Goal: Find specific page/section: Find specific page/section

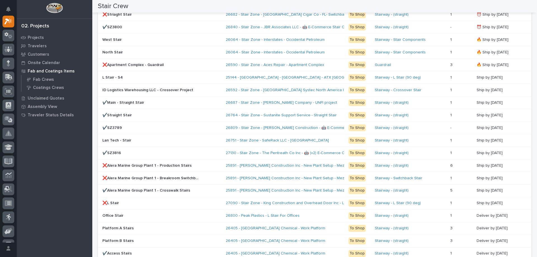
scroll to position [566, 0]
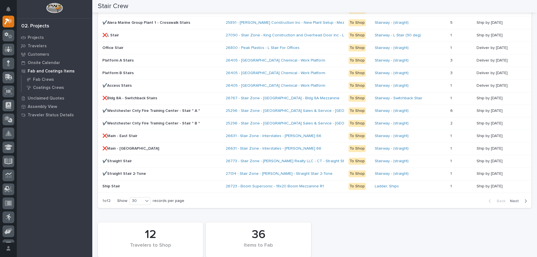
click at [510, 201] on span "Next" at bounding box center [516, 201] width 12 height 5
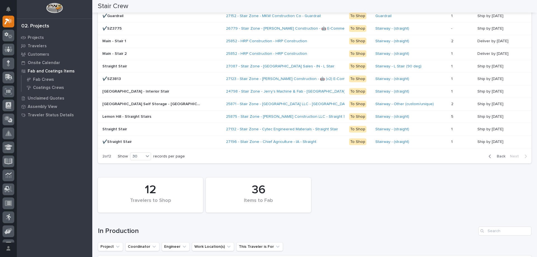
scroll to position [354, 0]
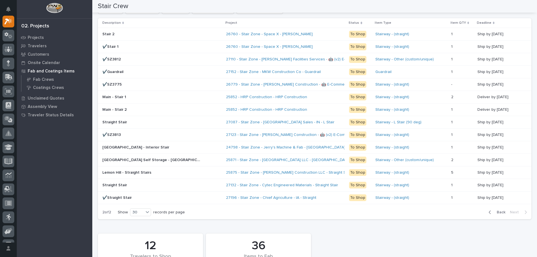
click at [322, 98] on div "25852 - HRP Construction - HRP Construction" at bounding box center [275, 97] width 98 height 5
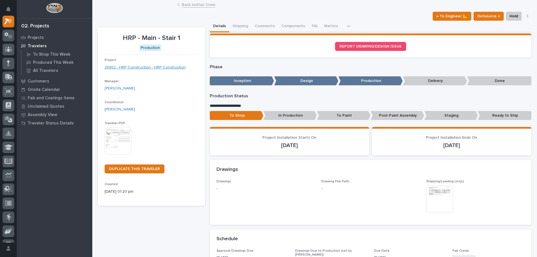
click at [160, 66] on link "25852 - HRP Construction - HRP Construction" at bounding box center [145, 68] width 81 height 6
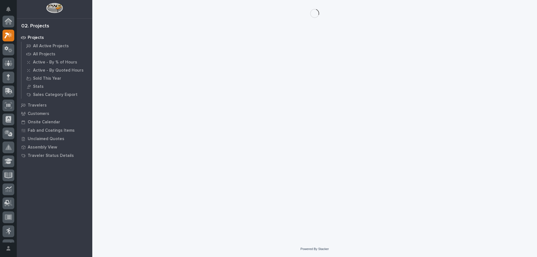
scroll to position [14, 0]
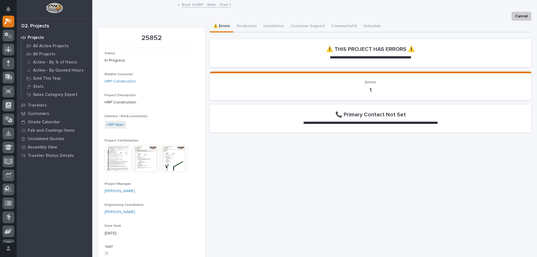
click at [126, 156] on img at bounding box center [118, 158] width 27 height 27
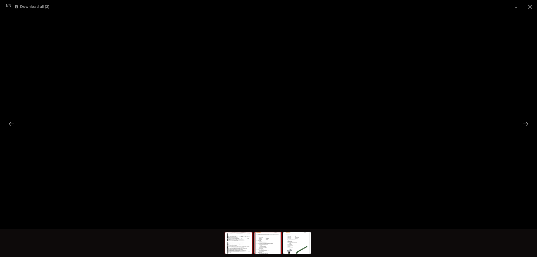
click at [265, 246] on img at bounding box center [267, 242] width 27 height 21
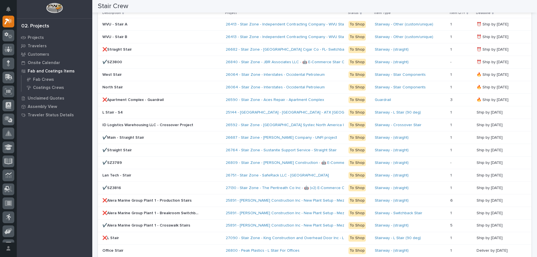
scroll to position [503, 0]
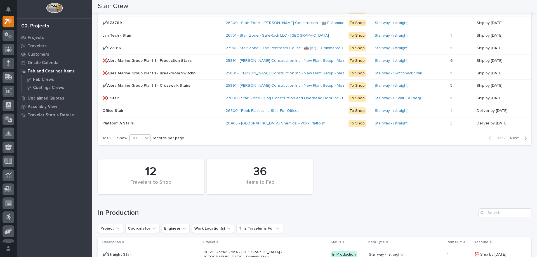
click at [139, 139] on div "20" at bounding box center [136, 138] width 13 height 6
click at [139, 158] on div "30" at bounding box center [140, 159] width 20 height 7
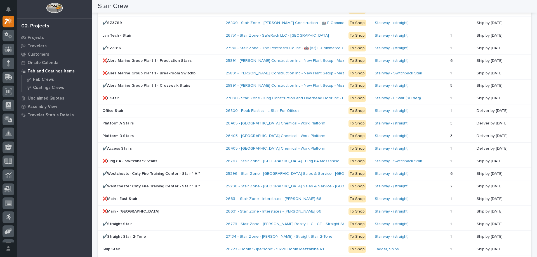
scroll to position [566, 0]
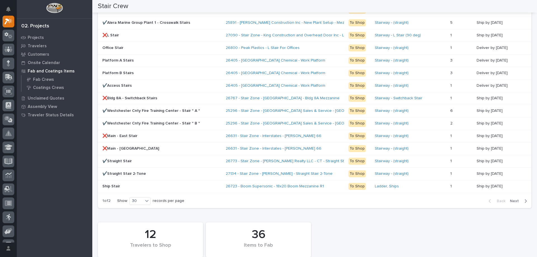
click at [510, 203] on span "Next" at bounding box center [516, 201] width 12 height 5
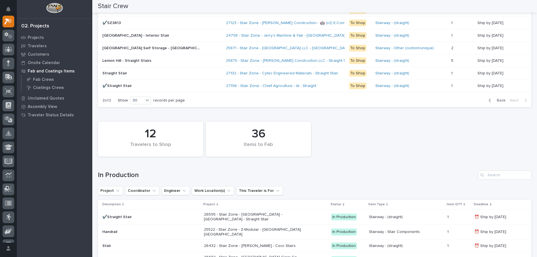
scroll to position [354, 0]
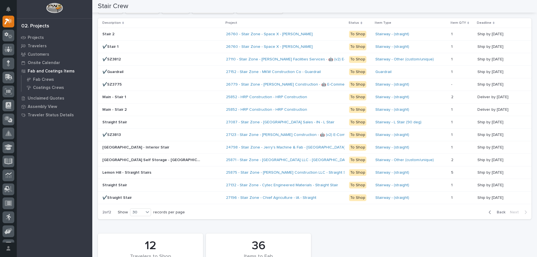
click at [494, 215] on div "Back Next" at bounding box center [507, 212] width 47 height 14
click at [495, 214] on span "Back" at bounding box center [499, 212] width 12 height 5
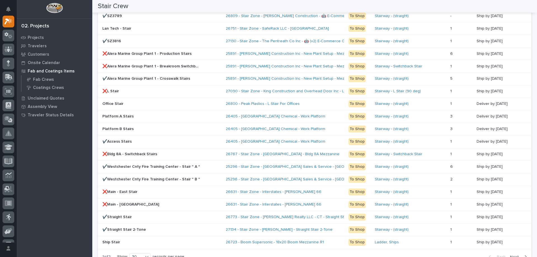
scroll to position [566, 0]
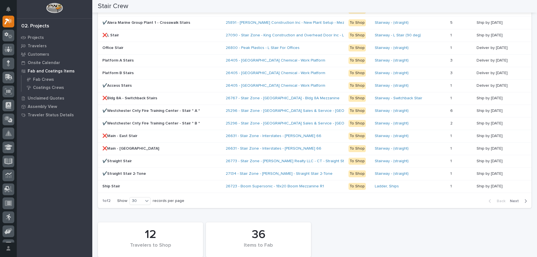
click at [512, 200] on span "Next" at bounding box center [516, 201] width 12 height 5
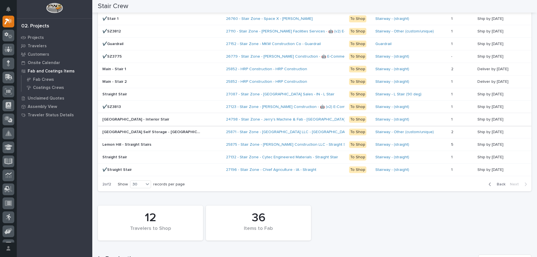
scroll to position [354, 0]
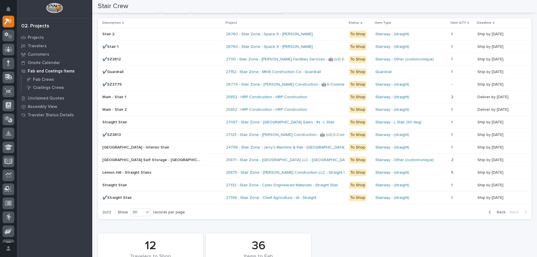
click at [496, 213] on span "Back" at bounding box center [499, 212] width 12 height 5
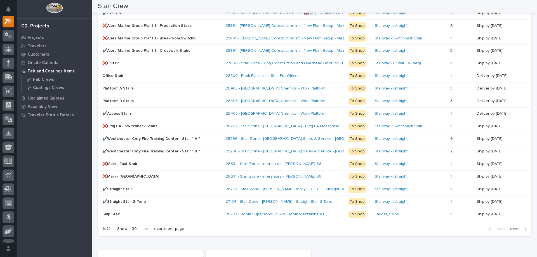
scroll to position [622, 0]
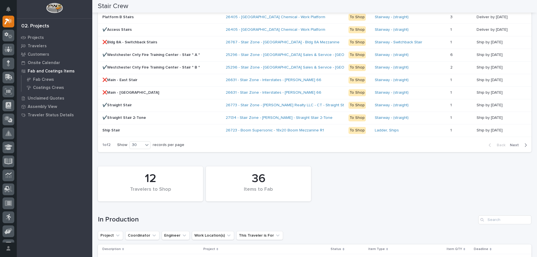
click at [513, 145] on span "Next" at bounding box center [516, 145] width 12 height 5
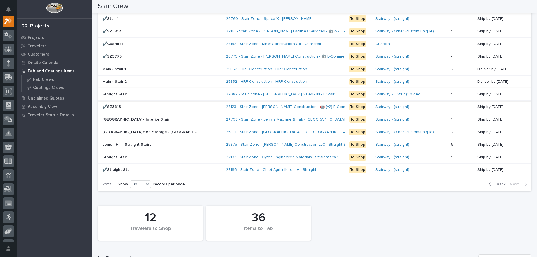
scroll to position [326, 0]
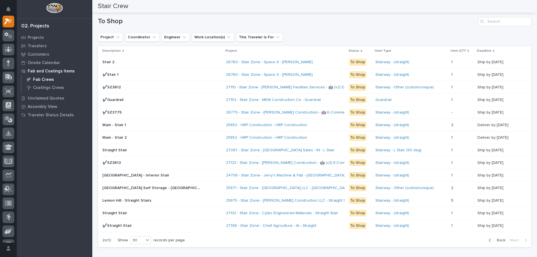
click at [42, 78] on p "Fab Crews" at bounding box center [43, 79] width 21 height 5
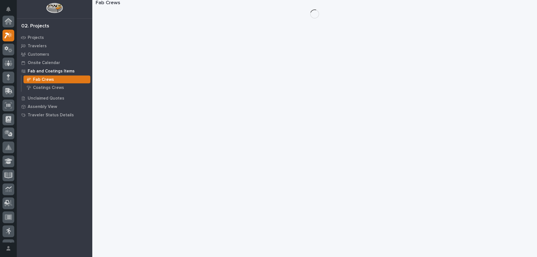
scroll to position [14, 0]
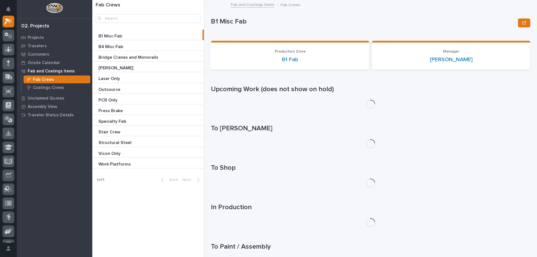
drag, startPoint x: 118, startPoint y: 162, endPoint x: 130, endPoint y: 157, distance: 12.9
click at [118, 162] on p "Work Platforms" at bounding box center [115, 164] width 34 height 6
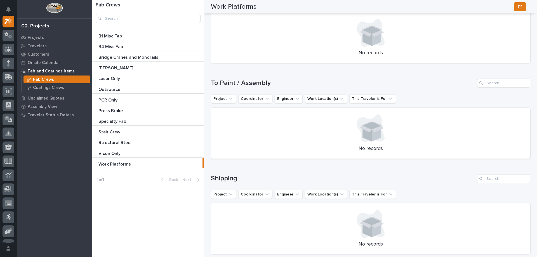
scroll to position [549, 0]
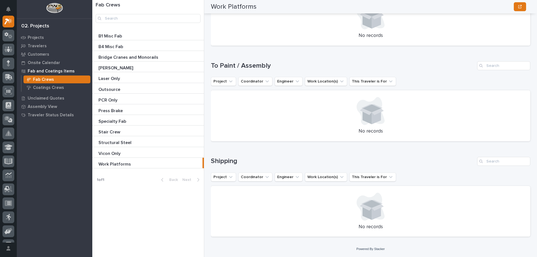
click at [116, 36] on p "B1 Misc Fab" at bounding box center [110, 35] width 25 height 6
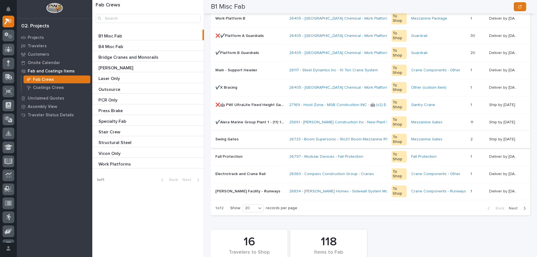
scroll to position [521, 0]
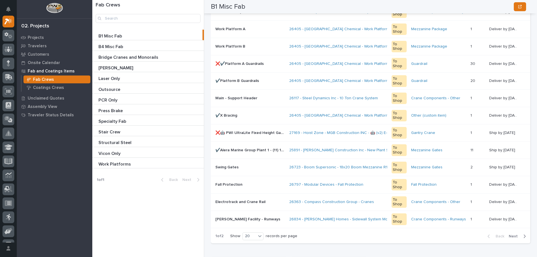
click at [129, 144] on p "Structural Steel" at bounding box center [115, 142] width 34 height 6
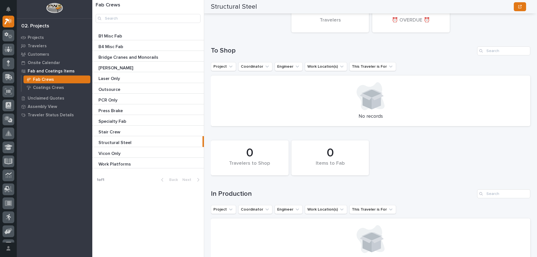
scroll to position [129, 0]
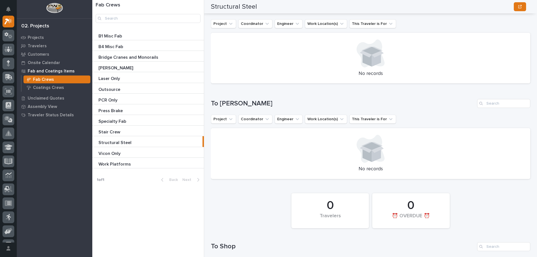
drag, startPoint x: 142, startPoint y: 38, endPoint x: 161, endPoint y: 46, distance: 20.5
click at [141, 38] on p at bounding box center [149, 36] width 102 height 5
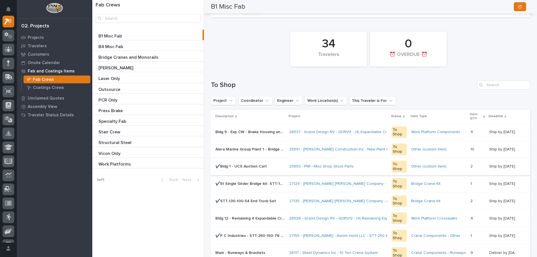
scroll to position [308, 0]
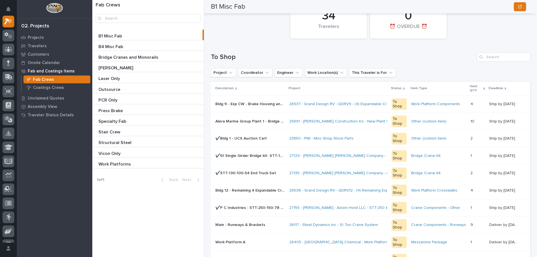
click at [125, 58] on p "Bridge Cranes and Monorails" at bounding box center [128, 57] width 61 height 6
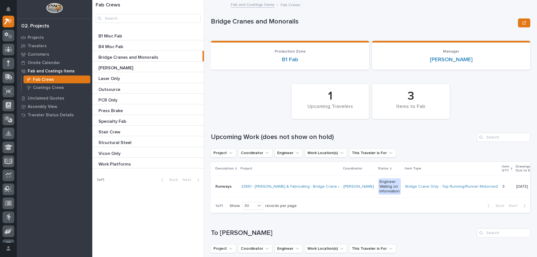
click at [115, 34] on p "B1 Misc Fab" at bounding box center [110, 35] width 25 height 6
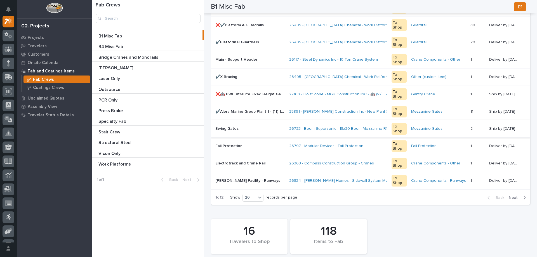
scroll to position [587, 0]
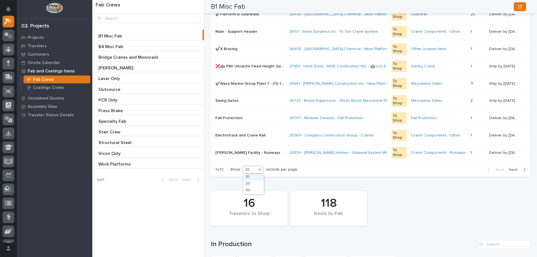
click at [254, 167] on div "20" at bounding box center [249, 170] width 13 height 6
click at [253, 189] on div "30" at bounding box center [253, 190] width 20 height 7
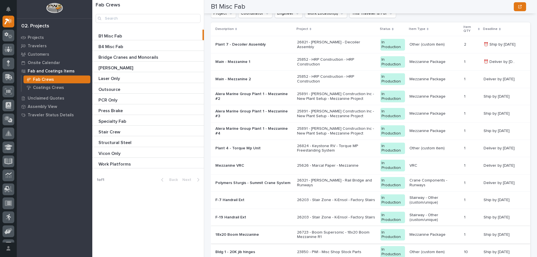
scroll to position [1035, 0]
